Goal: Task Accomplishment & Management: Use online tool/utility

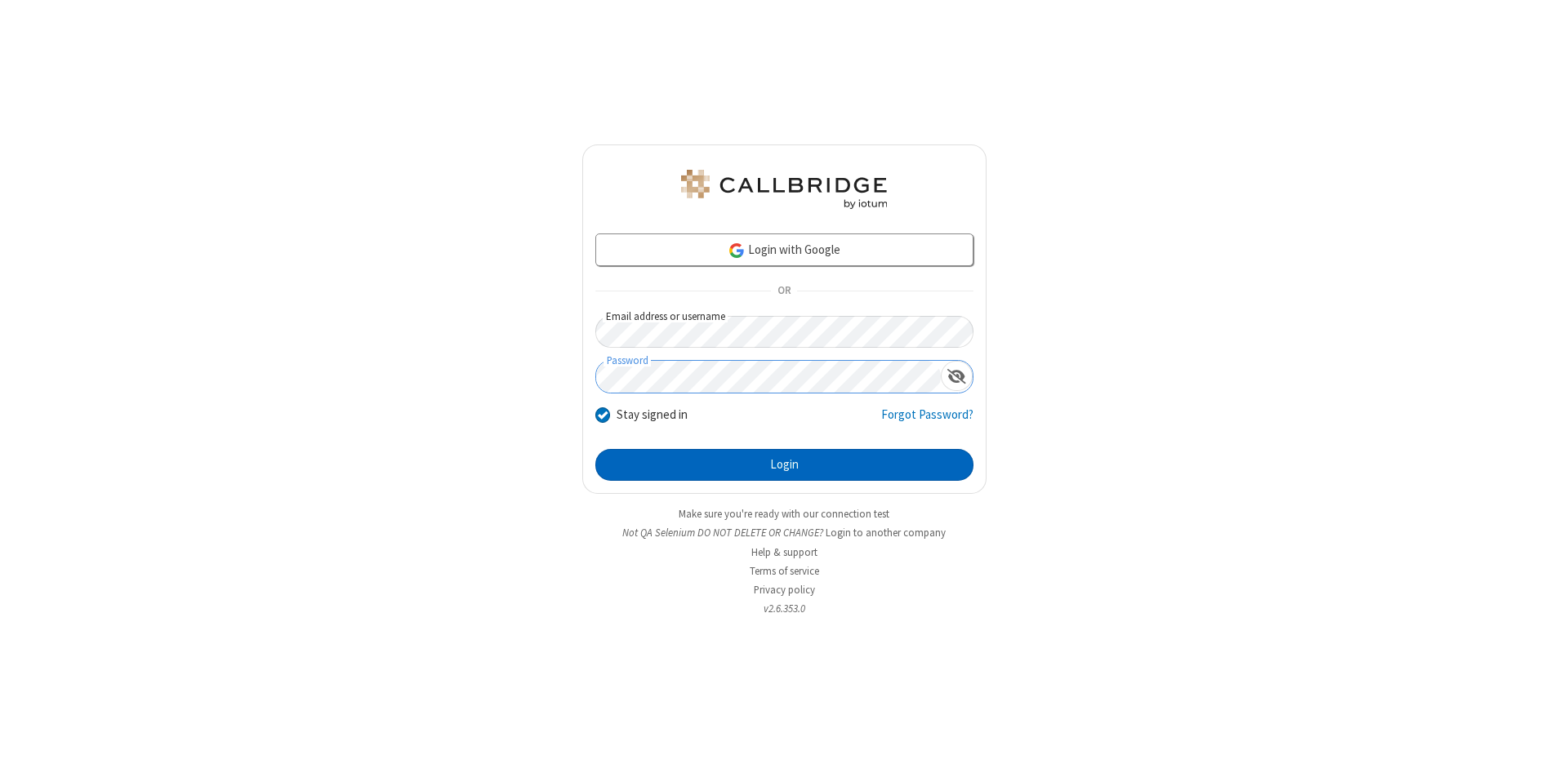
click at [784, 466] on button "Login" at bounding box center [784, 465] width 378 height 32
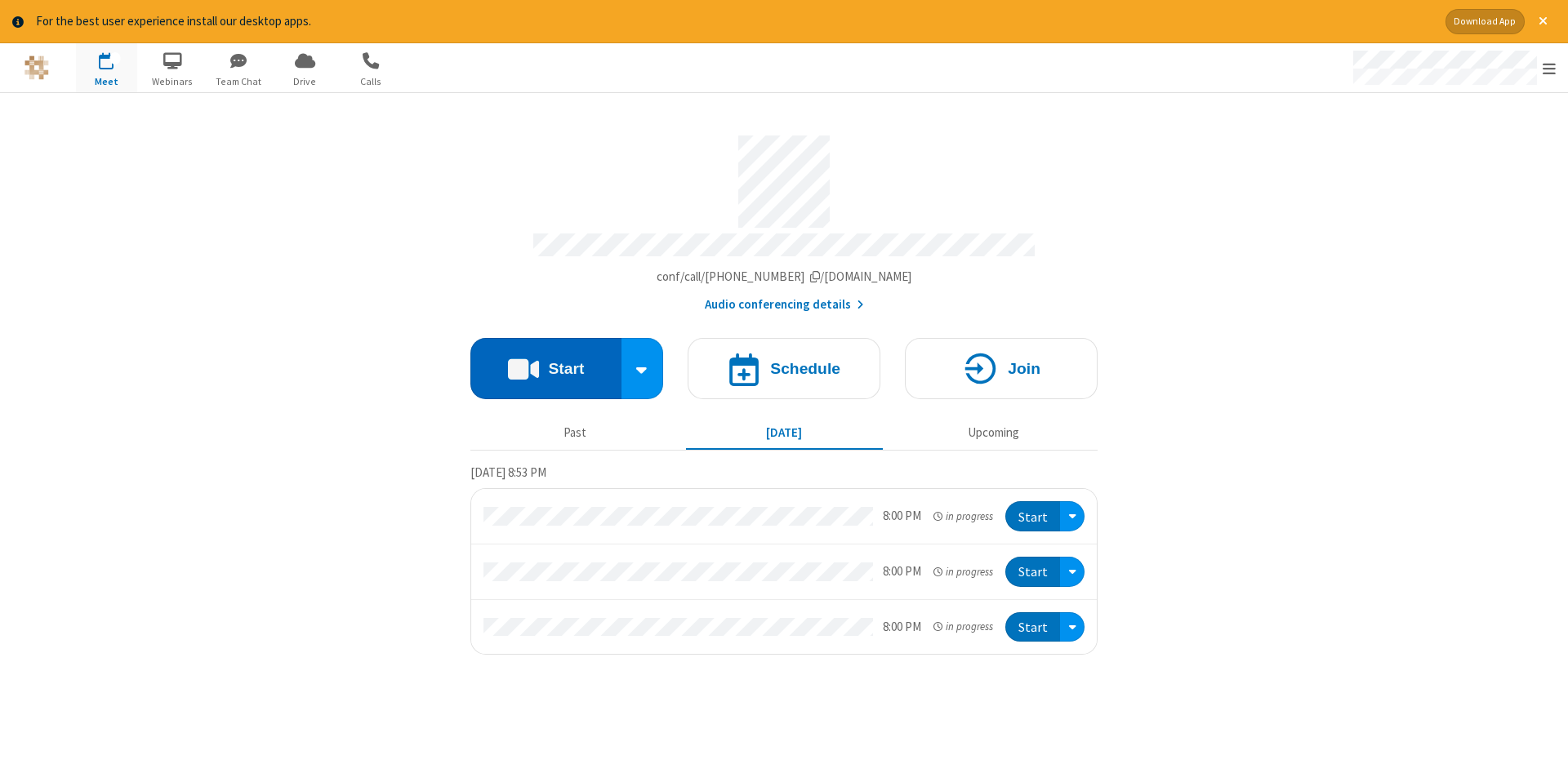
click at [546, 363] on button "Start" at bounding box center [546, 368] width 151 height 62
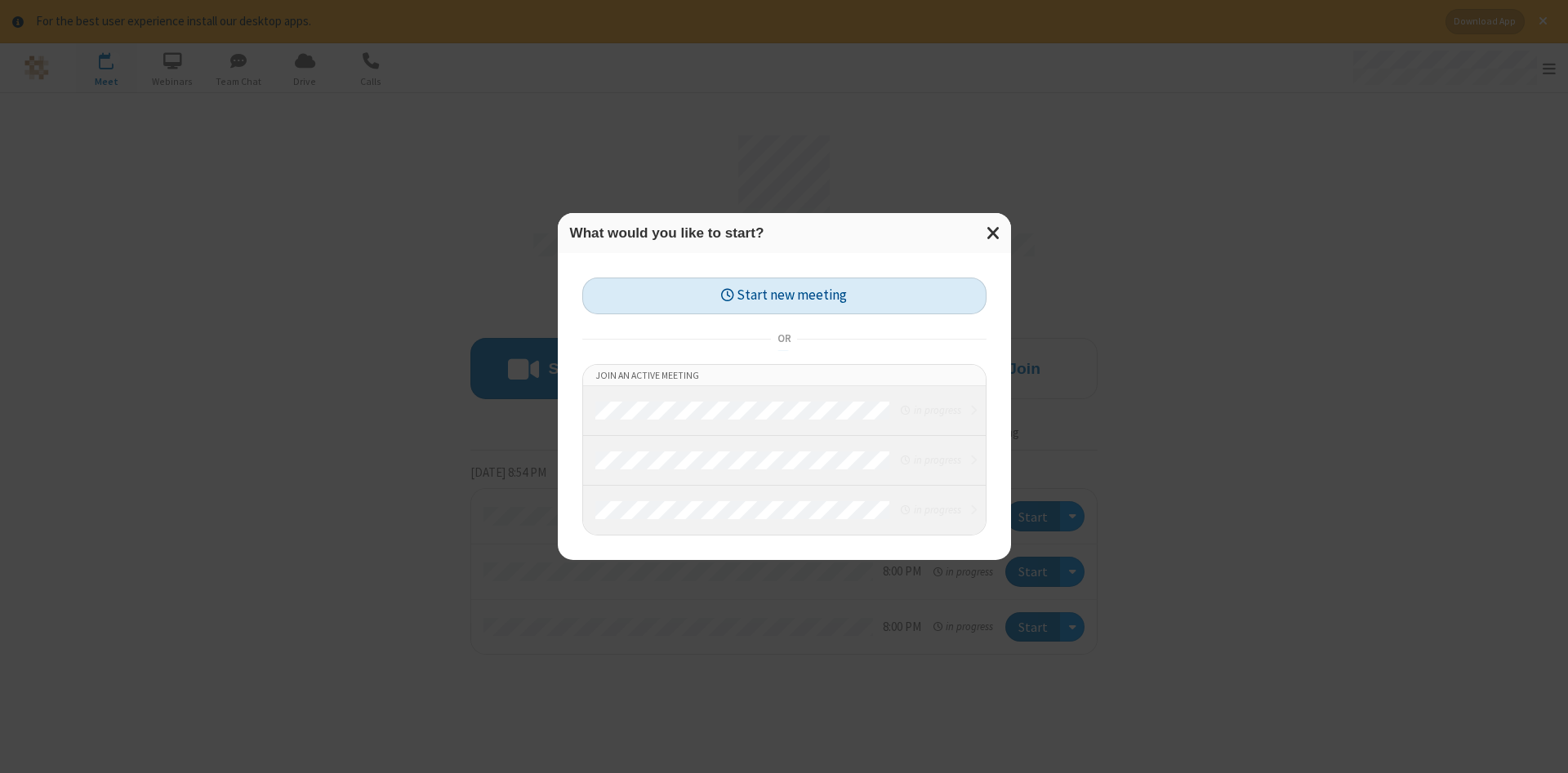
click at [784, 295] on button "Start new meeting" at bounding box center [784, 296] width 404 height 37
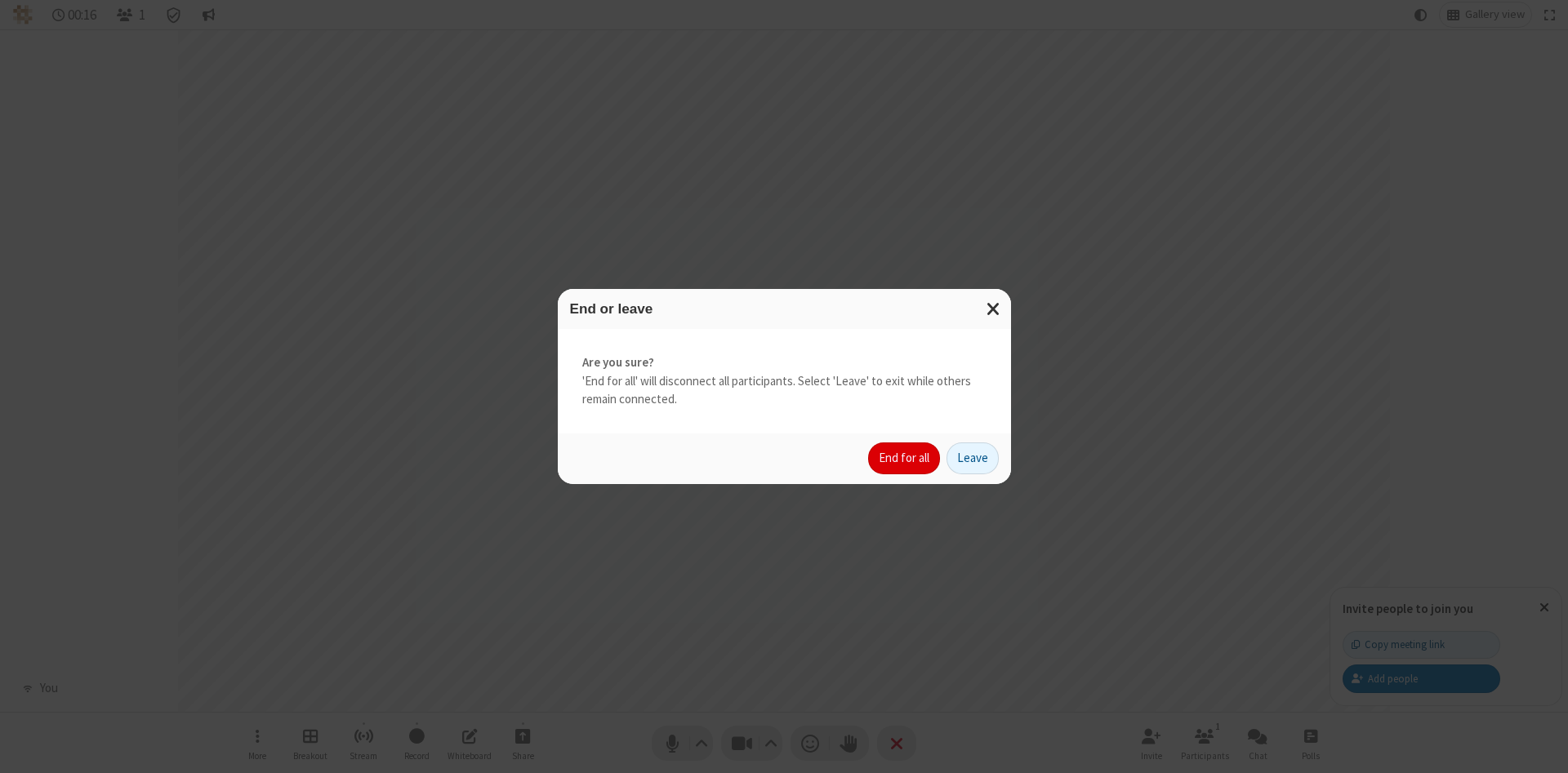
click at [905, 458] on button "End for all" at bounding box center [904, 458] width 72 height 32
